Goal: Check status

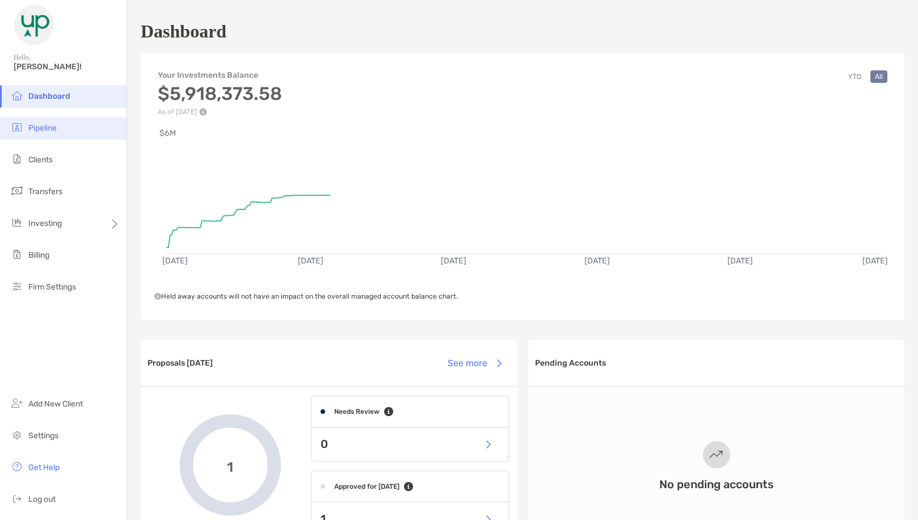
click at [44, 125] on span "Pipeline" at bounding box center [42, 128] width 28 height 10
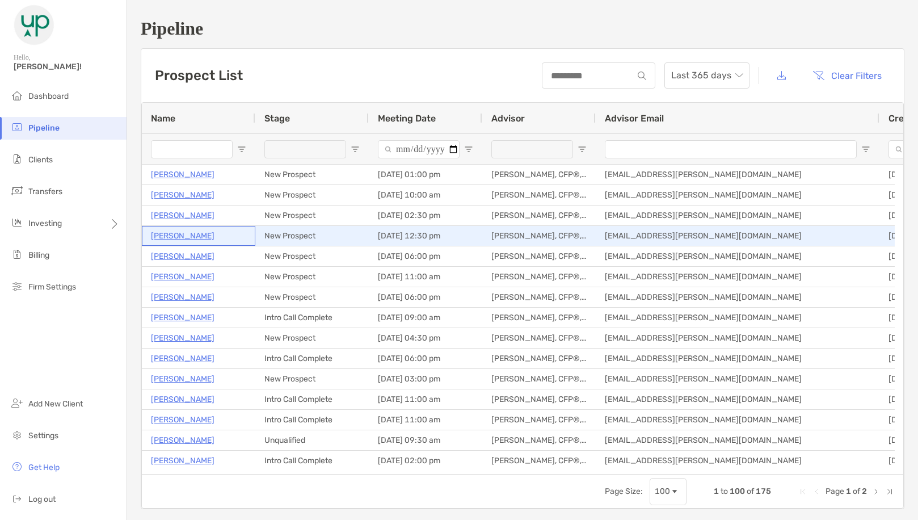
click at [186, 236] on p "[PERSON_NAME]" at bounding box center [183, 236] width 64 height 14
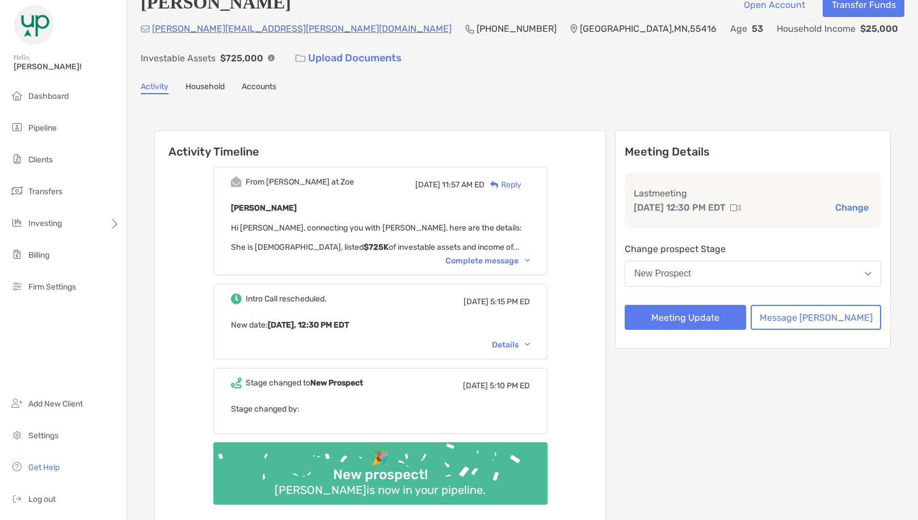
scroll to position [11, 0]
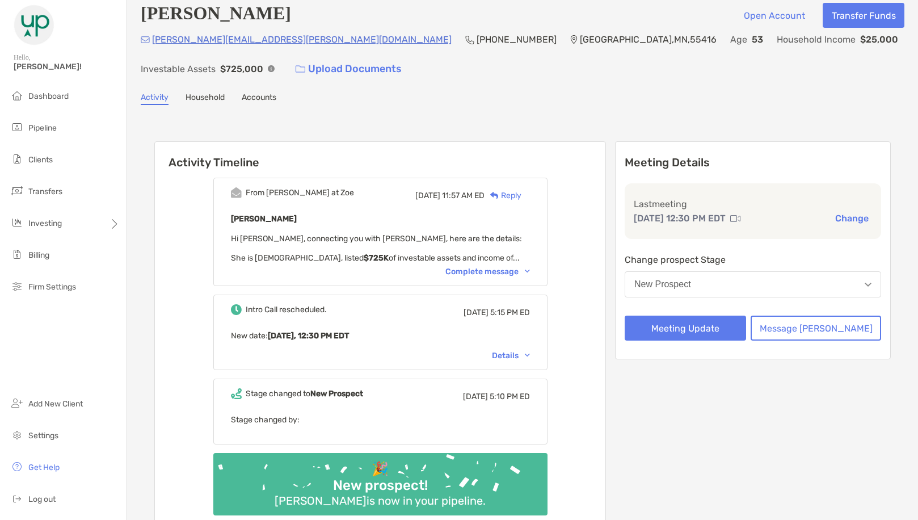
click at [503, 268] on div "Complete message" at bounding box center [488, 272] width 85 height 10
